Goal: Transaction & Acquisition: Purchase product/service

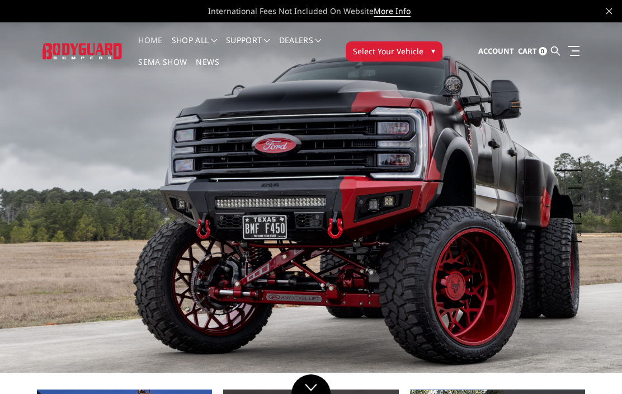
click at [412, 45] on button "Select Your Vehicle ▾" at bounding box center [394, 51] width 97 height 20
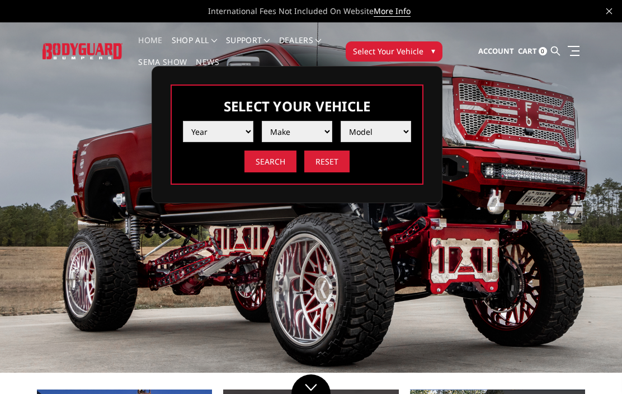
click at [231, 131] on select "Year 2025 2024 2023 2022 2021 2020 2019 2018 2017 2016 2015 2014 2013 2012 2011…" at bounding box center [218, 131] width 70 height 21
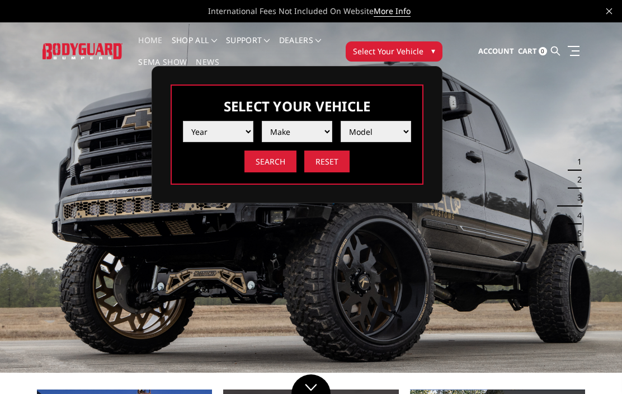
select select "yr_2018"
click at [293, 138] on select "Make Chevrolet Ford GMC Nissan Ram Toyota" at bounding box center [297, 131] width 70 height 21
select select "mk_ram"
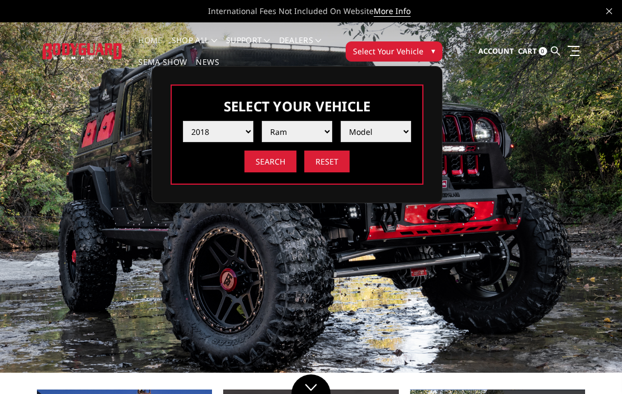
click at [382, 137] on select "Model 1500 5-Lug 1500 Rebel 2500 / 3500 4500 / 5500" at bounding box center [376, 131] width 70 height 21
select select "md_2500-3500"
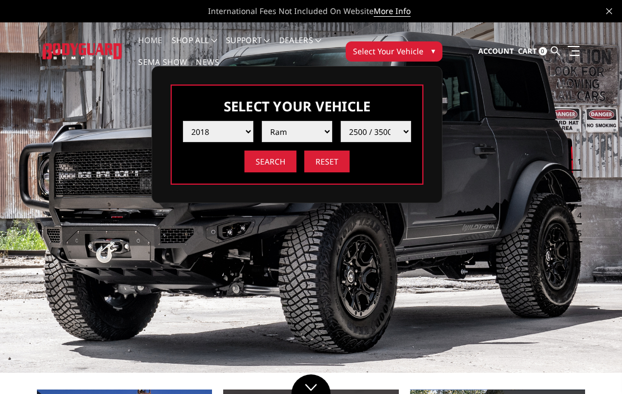
click at [262, 164] on input "Search" at bounding box center [270, 162] width 52 height 22
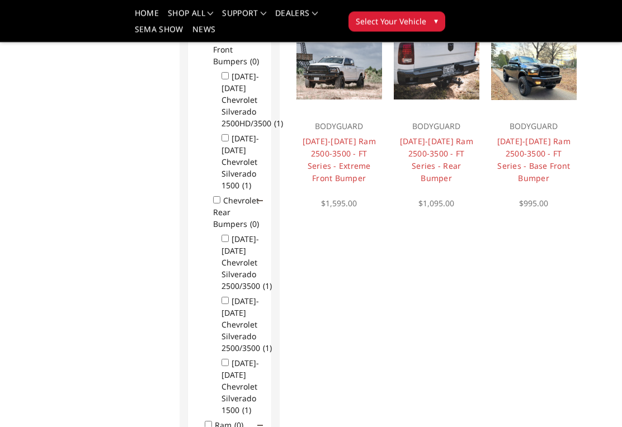
scroll to position [319, 0]
click at [435, 158] on link "2010-2018 Ram 2500-3500 - FT Series - Rear Bumper" at bounding box center [436, 160] width 73 height 48
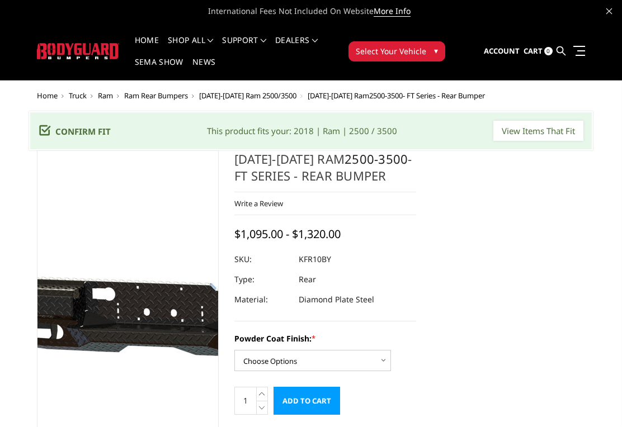
click at [113, 290] on img at bounding box center [172, 290] width 716 height 321
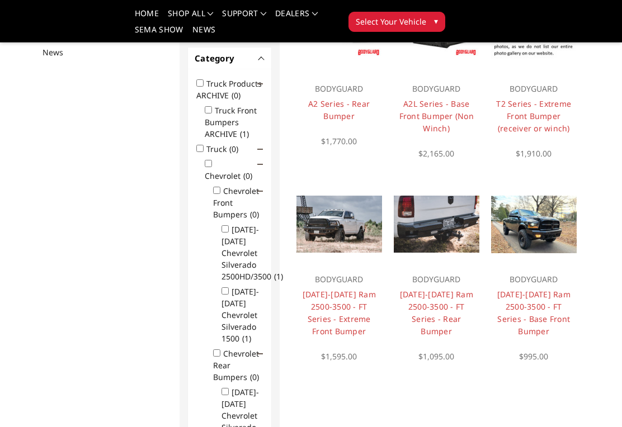
scroll to position [167, 0]
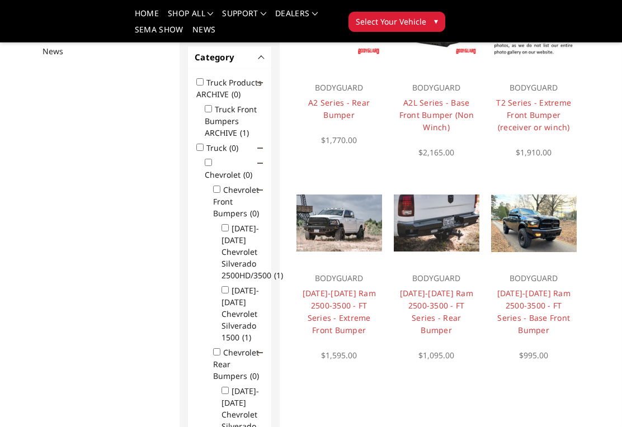
click at [345, 312] on link "2010-2018 Ram 2500-3500 - FT Series - Extreme Front Bumper" at bounding box center [339, 312] width 73 height 48
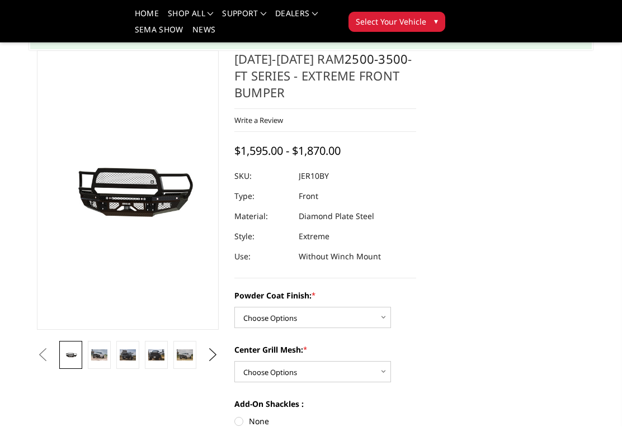
scroll to position [73, 0]
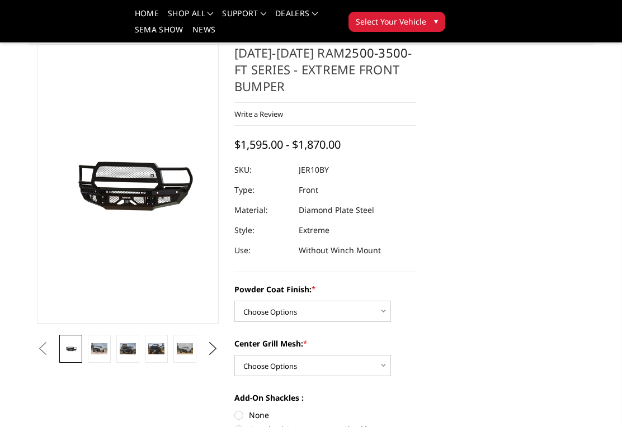
click at [109, 347] on link at bounding box center [99, 349] width 23 height 28
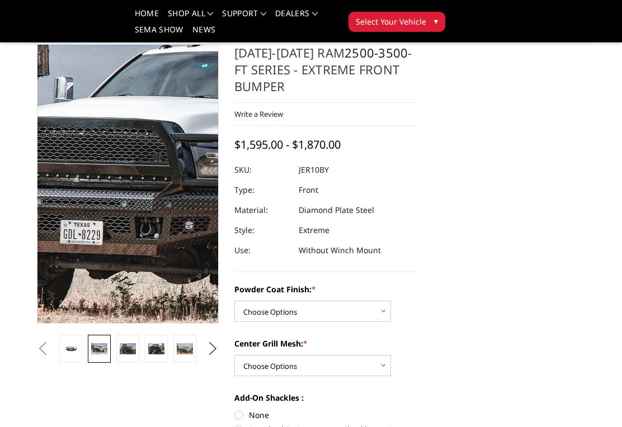
click at [79, 210] on img at bounding box center [272, 166] width 716 height 477
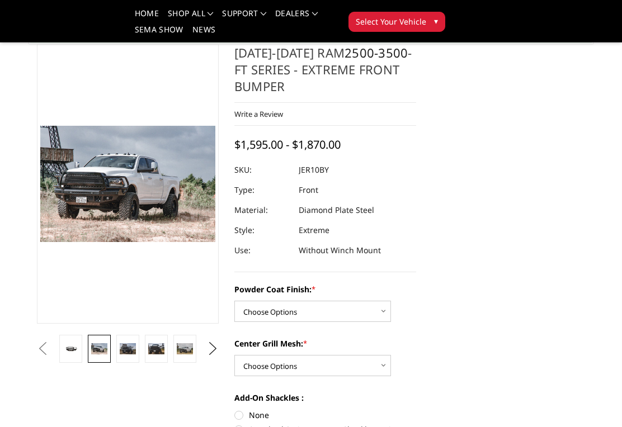
scroll to position [0, 0]
